Goal: Task Accomplishment & Management: Use online tool/utility

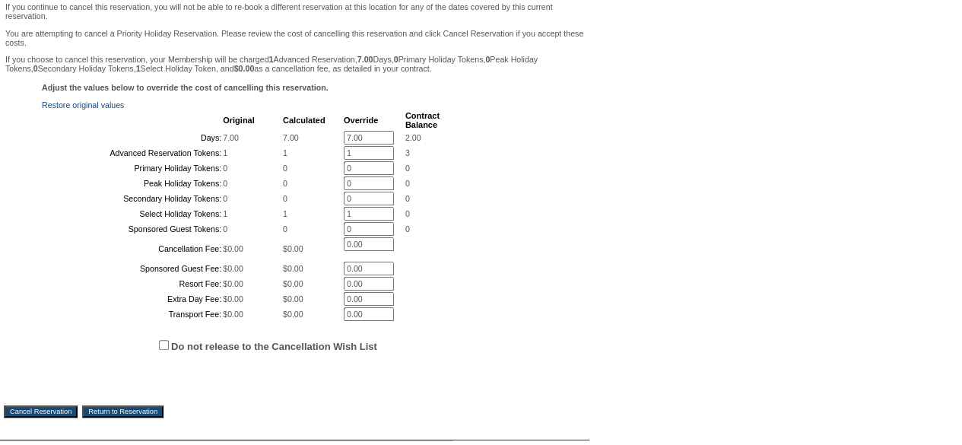
scroll to position [257, 0]
drag, startPoint x: 344, startPoint y: 150, endPoint x: 238, endPoint y: 154, distance: 106.5
click at [238, 145] on tr "Days: 7.00 7.00 7.00 * 2.00" at bounding box center [241, 139] width 396 height 14
type input "0"
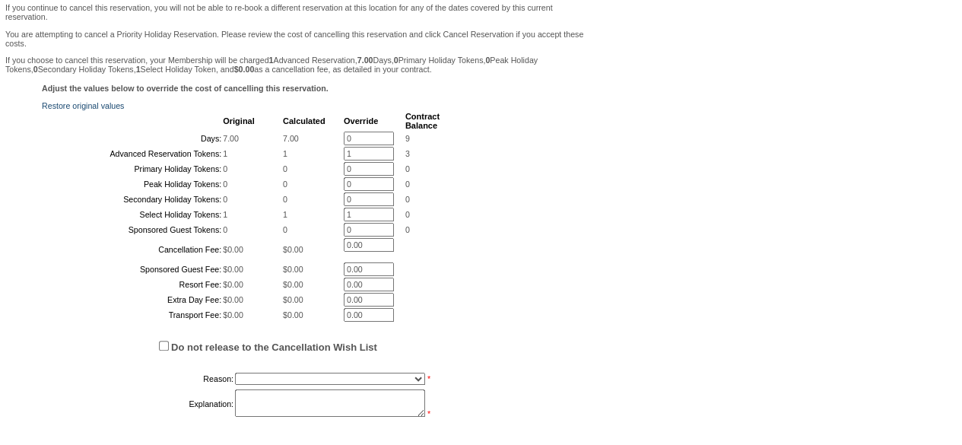
click at [508, 132] on div "Adjust the values below to override the cost of cancelling this reservation. Re…" at bounding box center [295, 259] width 582 height 351
click at [360, 160] on input "1" at bounding box center [369, 154] width 50 height 14
type input "0"
click at [415, 176] on td "0" at bounding box center [422, 169] width 34 height 14
click at [354, 221] on input "1" at bounding box center [369, 215] width 50 height 14
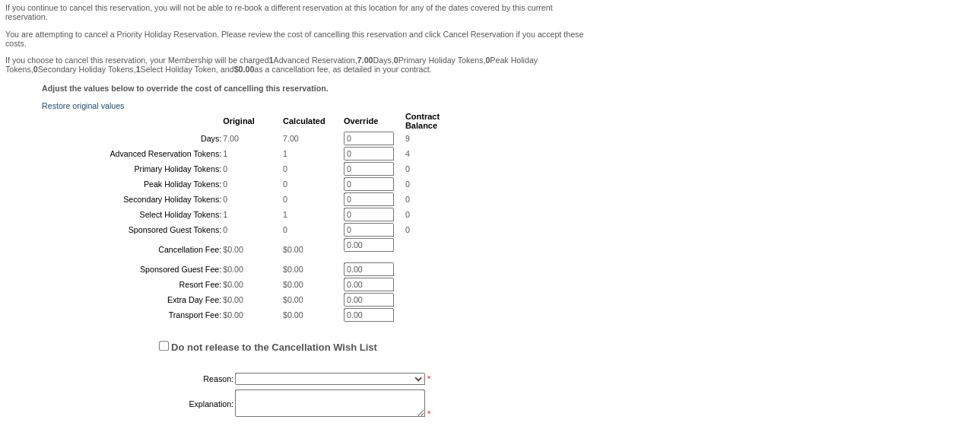
type input "0"
click at [405, 219] on span "1" at bounding box center [407, 214] width 5 height 9
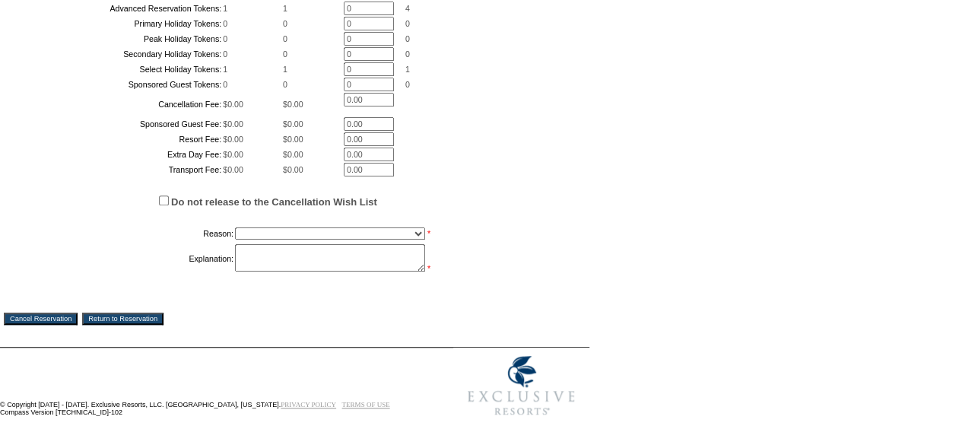
scroll to position [504, 0]
click at [363, 240] on select "Creating Continuous Stay Days Booked After Cancellation Experiential / Hotel / …" at bounding box center [330, 233] width 190 height 12
select select "1051"
click at [235, 240] on select "Creating Continuous Stay Days Booked After Cancellation Experiential / Hotel / …" at bounding box center [330, 233] width 190 height 12
click at [349, 271] on textarea at bounding box center [330, 257] width 190 height 27
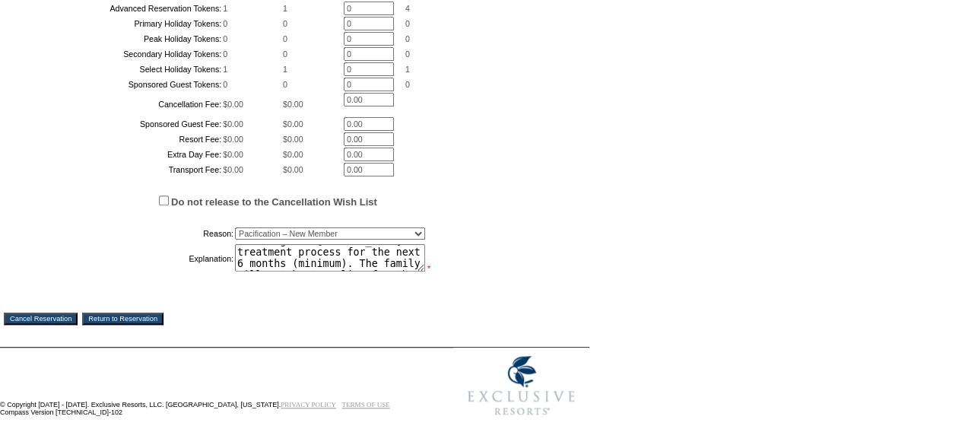
scroll to position [68, 0]
type textarea "The [PERSON_NAME] [DEMOGRAPHIC_DATA] son has just been diagnosed with stage 4 […"
click at [75, 325] on input "Cancel Reservation" at bounding box center [41, 319] width 74 height 12
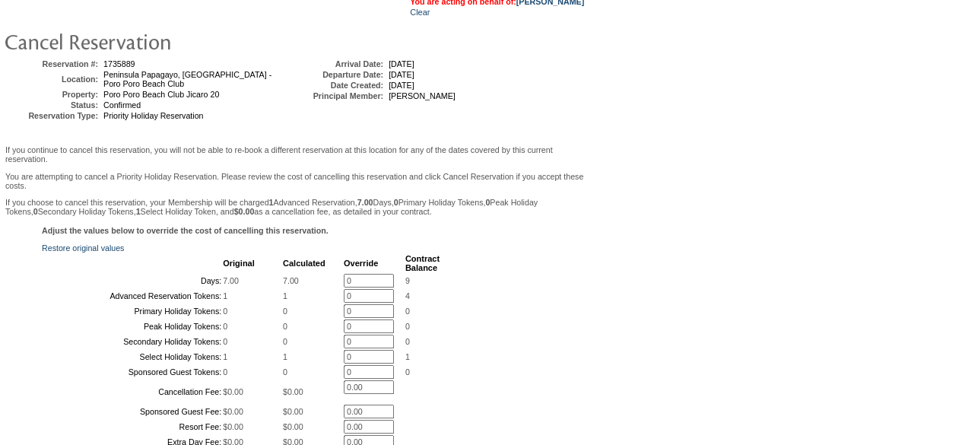
scroll to position [0, 0]
